Goal: Participate in discussion

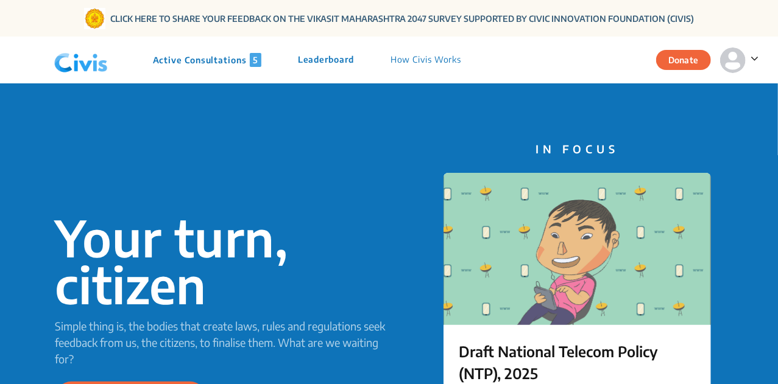
click at [185, 56] on p "Active Consultations 5" at bounding box center [207, 60] width 108 height 14
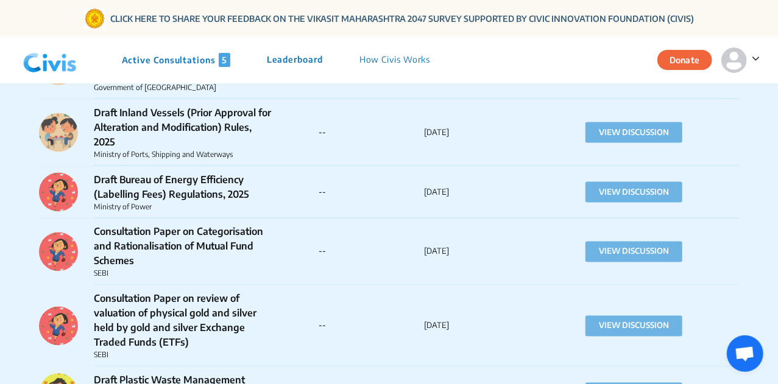
scroll to position [942, 0]
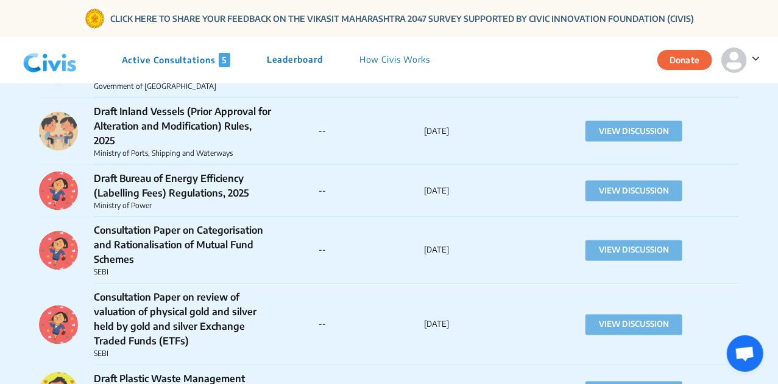
click at [168, 169] on div "Draft Bureau of Energy Efficiency (Labelling Fees) Regulations, 2025 Ministry o…" at bounding box center [389, 191] width 700 height 52
click at [184, 201] on p "Ministry of Power" at bounding box center [184, 205] width 180 height 11
click at [631, 186] on button "VIEW DISCUSSION" at bounding box center [633, 191] width 97 height 21
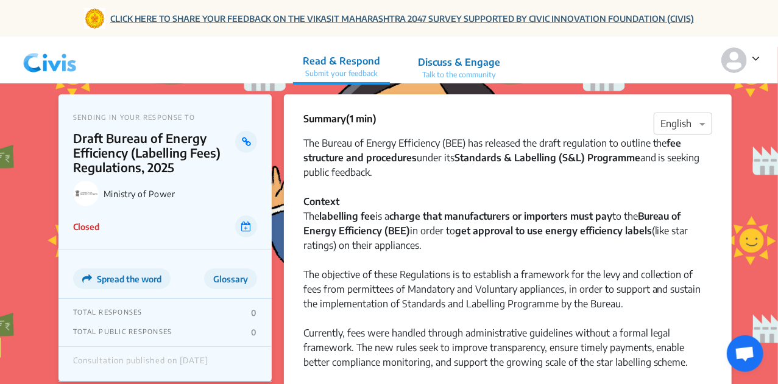
click at [159, 18] on link "CLICK HERE TO SHARE YOUR FEEDBACK ON THE VIKASIT MAHARASHTRA 2047 SURVEY SUPPOR…" at bounding box center [402, 18] width 584 height 13
